Goal: Transaction & Acquisition: Purchase product/service

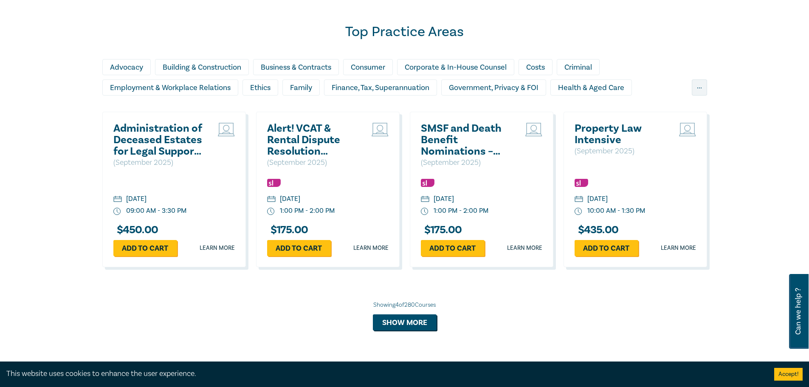
scroll to position [425, 0]
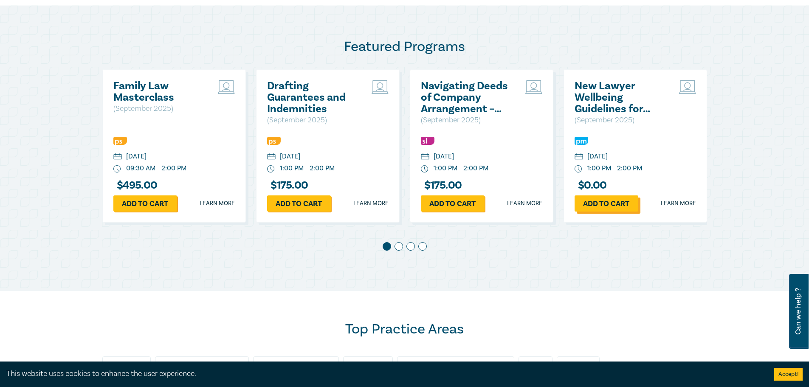
click at [613, 203] on link "Add to cart" at bounding box center [606, 203] width 64 height 16
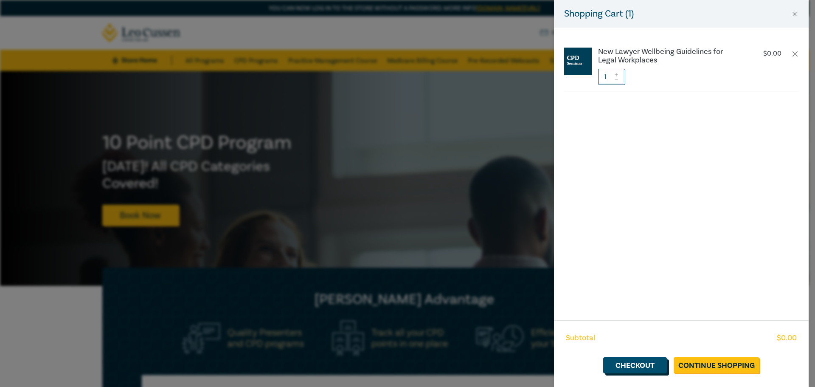
click at [644, 368] on link "Checkout" at bounding box center [635, 365] width 64 height 16
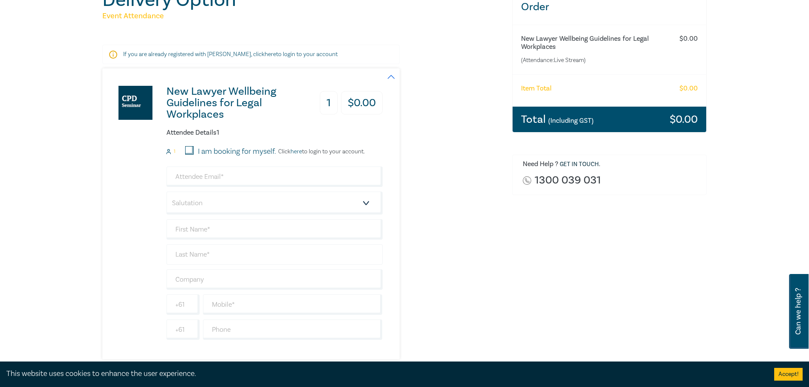
scroll to position [127, 0]
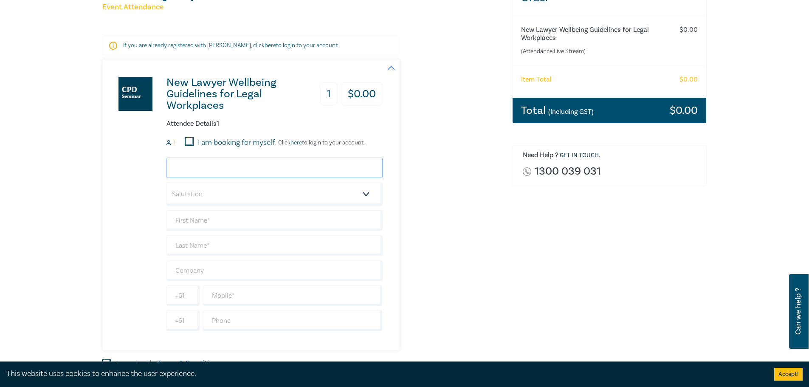
click at [212, 169] on input "email" at bounding box center [274, 168] width 216 height 20
type input "kaylee@burnstinney.com.au"
type input "Kaylee"
type input "Karam"
type input "BURNS & [PERSON_NAME]"
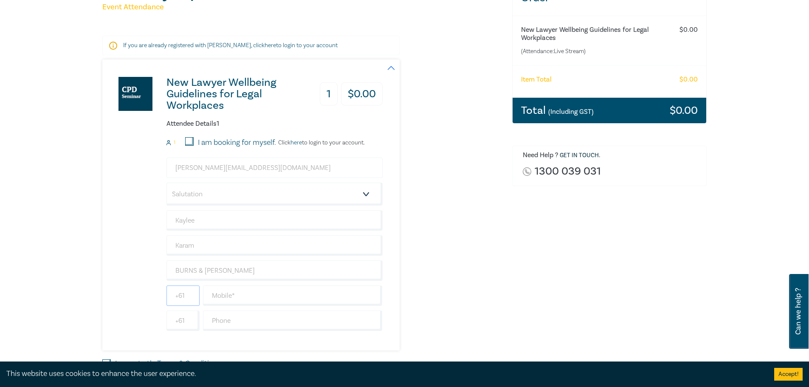
type input "0394323131"
type input "[GEOGRAPHIC_DATA]"
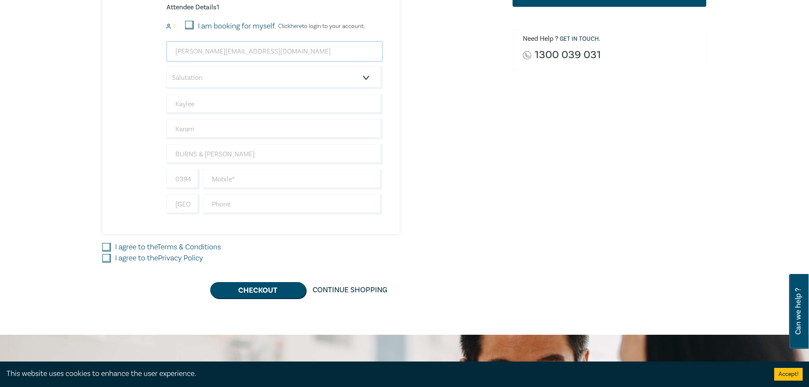
scroll to position [255, 0]
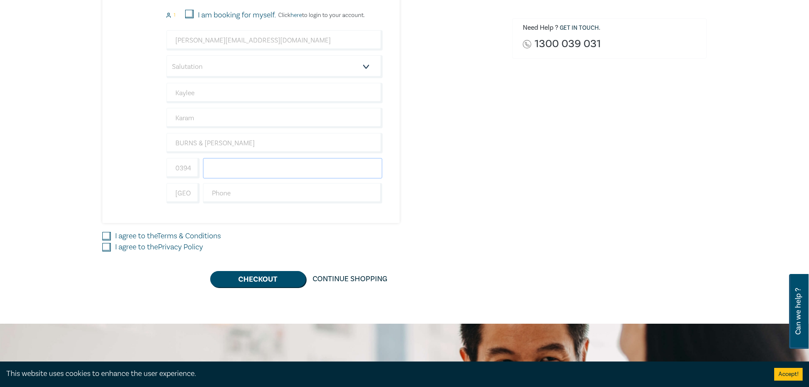
click at [225, 172] on input "text" at bounding box center [293, 168] width 180 height 20
drag, startPoint x: 170, startPoint y: 165, endPoint x: 215, endPoint y: 172, distance: 45.6
click at [215, 173] on div "0394323131" at bounding box center [274, 168] width 219 height 20
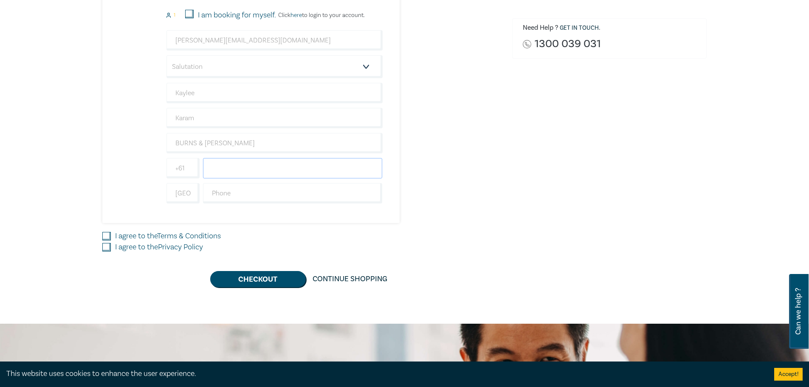
click at [271, 177] on input "text" at bounding box center [293, 168] width 180 height 20
click at [230, 195] on input "text" at bounding box center [293, 193] width 180 height 20
type input "0394323131"
click at [577, 185] on div "Order New Lawyer Wellbeing Guidelines for Legal Workplaces (Attendance: Live St…" at bounding box center [609, 70] width 205 height 434
click at [107, 233] on input "I agree to the Terms & Conditions" at bounding box center [106, 236] width 8 height 8
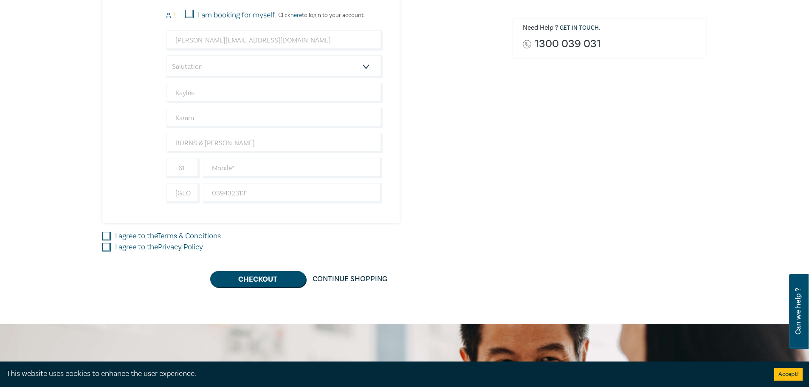
checkbox input "true"
click at [104, 249] on input "I agree to the Privacy Policy" at bounding box center [106, 247] width 8 height 8
checkbox input "true"
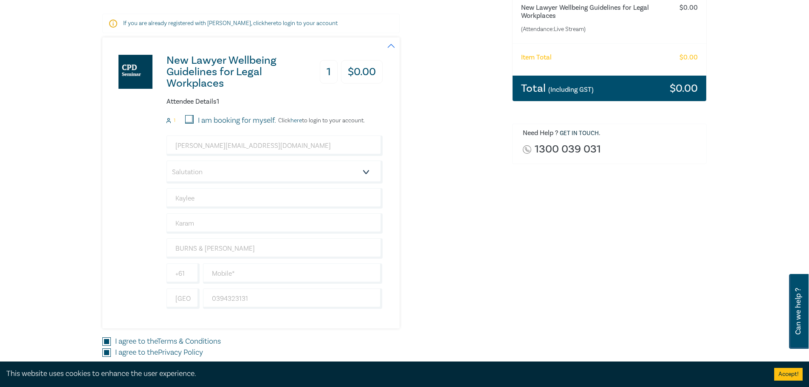
scroll to position [297, 0]
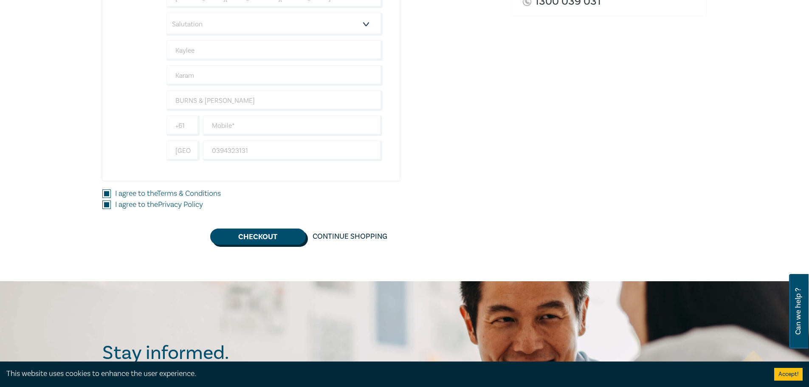
click at [265, 239] on button "Checkout" at bounding box center [258, 236] width 96 height 16
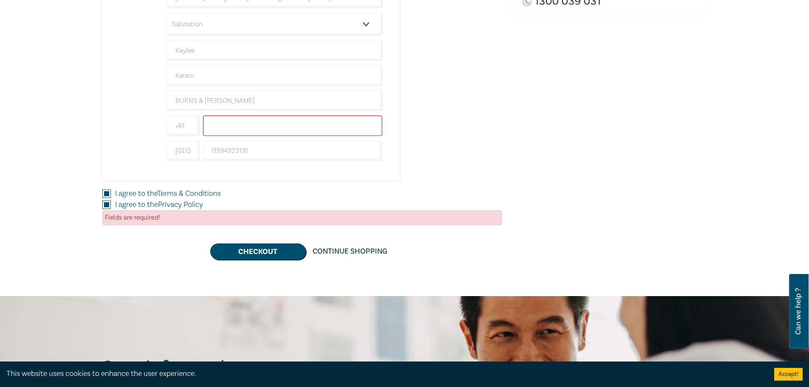
click at [239, 121] on input "text" at bounding box center [293, 125] width 180 height 20
type input "0414395504"
click at [566, 130] on div "Order New Lawyer Wellbeing Guidelines for Legal Workplaces (Attendance: Live St…" at bounding box center [609, 34] width 205 height 449
click at [274, 253] on button "Checkout" at bounding box center [258, 251] width 96 height 16
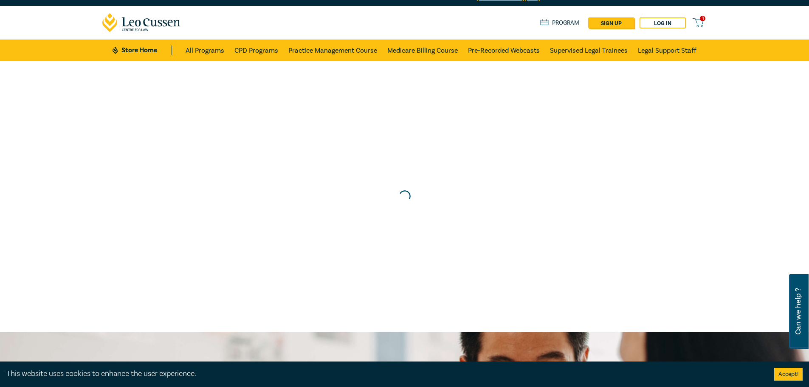
scroll to position [0, 0]
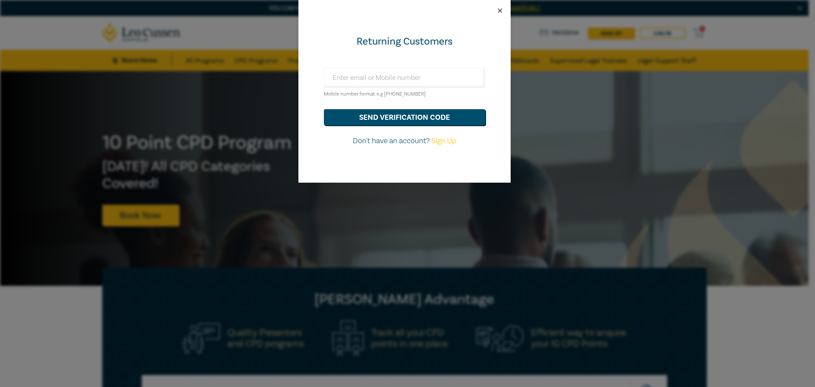
click at [499, 13] on button "Close" at bounding box center [500, 11] width 8 height 8
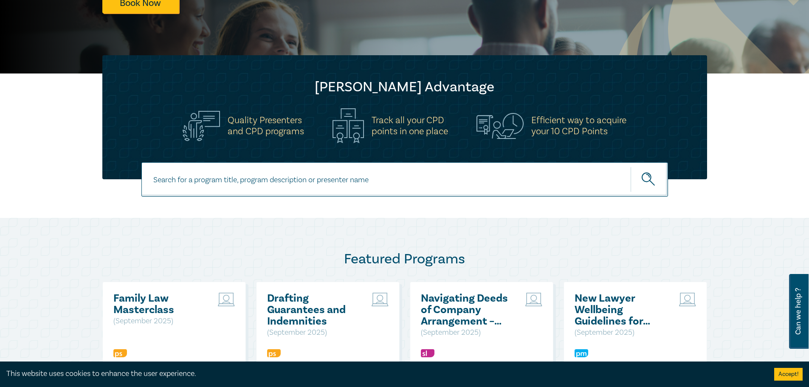
scroll to position [425, 0]
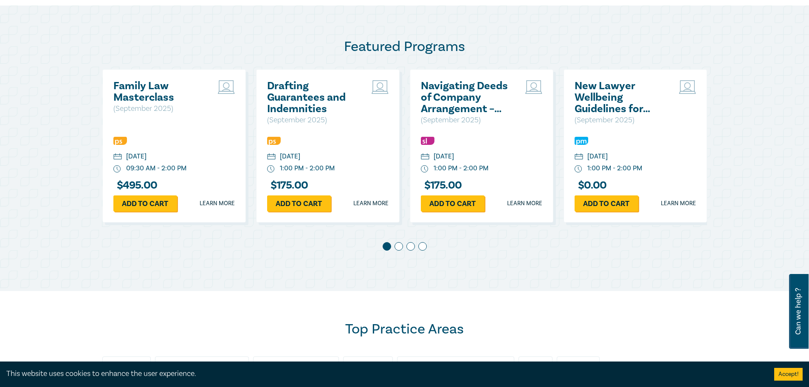
click at [608, 157] on div "Wednesday, 17 September 2025" at bounding box center [597, 157] width 20 height 10
click at [603, 152] on div "Wednesday, 17 September 2025" at bounding box center [597, 157] width 20 height 10
click at [608, 113] on h2 "New Lawyer Wellbeing Guidelines for Legal Workplaces" at bounding box center [619, 97] width 91 height 34
click at [605, 91] on h2 "New Lawyer Wellbeing Guidelines for Legal Workplaces" at bounding box center [619, 97] width 91 height 34
